Goal: Submit feedback/report problem

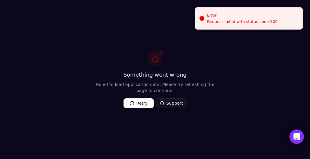
click at [136, 104] on button "Retry" at bounding box center [138, 104] width 30 height 10
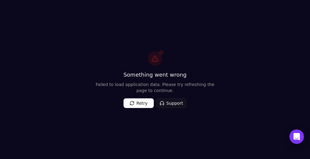
click at [138, 102] on button "Retry" at bounding box center [138, 104] width 30 height 10
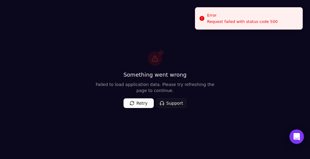
click at [170, 101] on button "Support" at bounding box center [171, 104] width 30 height 10
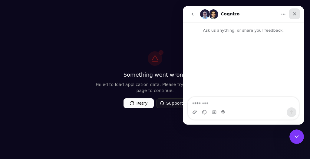
click at [294, 13] on icon "Close" at bounding box center [294, 13] width 3 height 3
